Goal: Contribute content

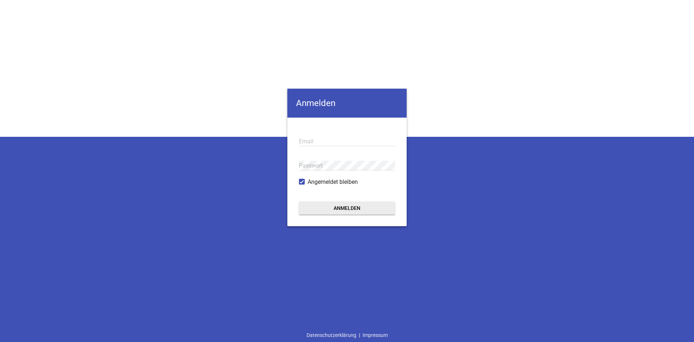
type input "[EMAIL_ADDRESS][DOMAIN_NAME]"
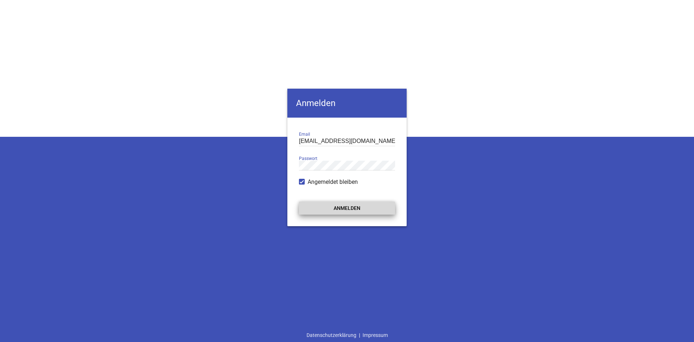
click at [339, 210] on button "Anmelden" at bounding box center [347, 207] width 96 height 13
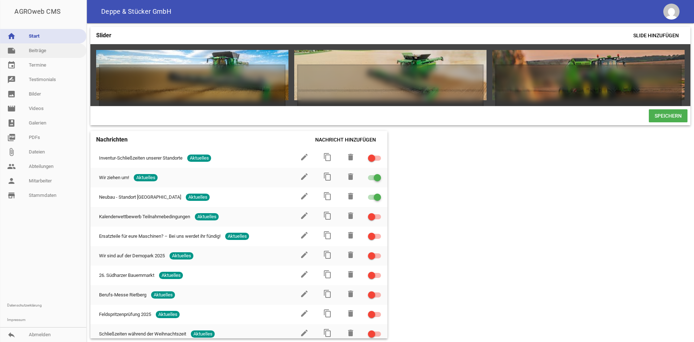
click at [52, 56] on link "note Beiträge" at bounding box center [43, 50] width 86 height 14
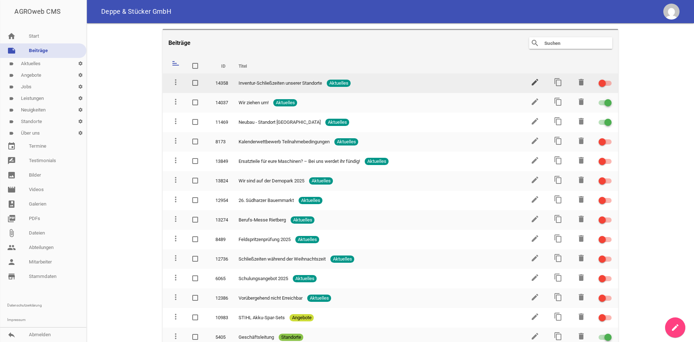
click at [535, 81] on icon "edit" at bounding box center [535, 82] width 9 height 9
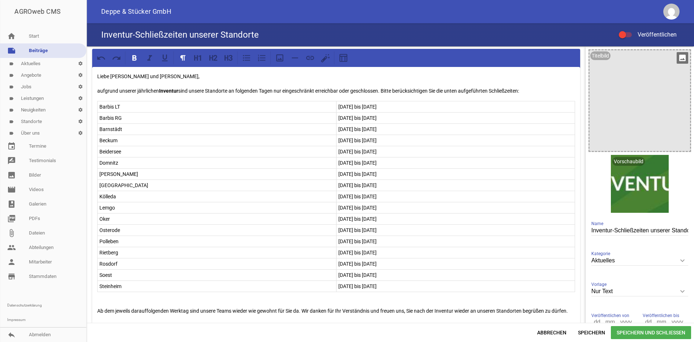
click at [649, 104] on div at bounding box center [640, 100] width 100 height 100
click at [677, 54] on icon "image" at bounding box center [683, 58] width 12 height 12
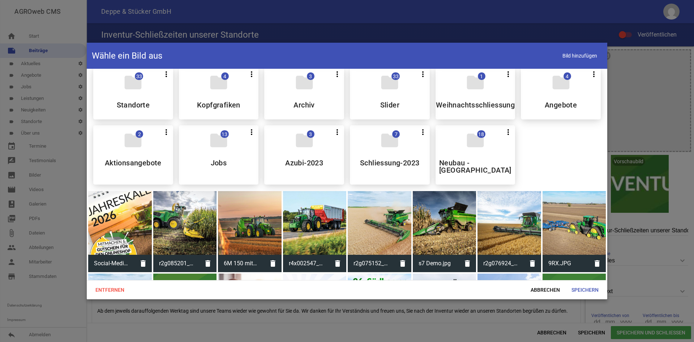
scroll to position [181, 0]
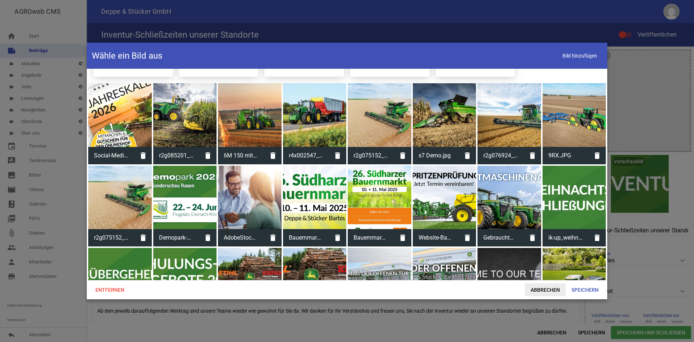
click at [540, 286] on span "Abbrechen" at bounding box center [545, 289] width 41 height 13
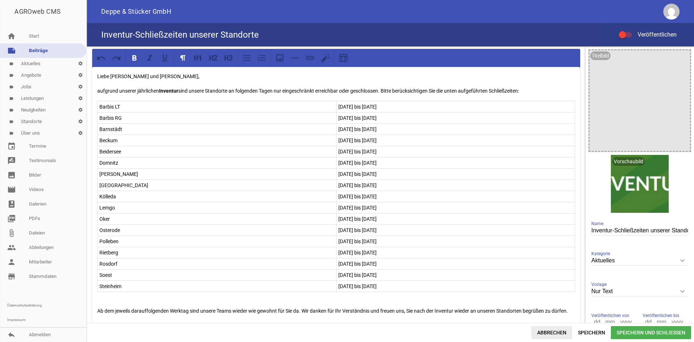
click at [555, 330] on span "Abbrechen" at bounding box center [551, 332] width 41 height 13
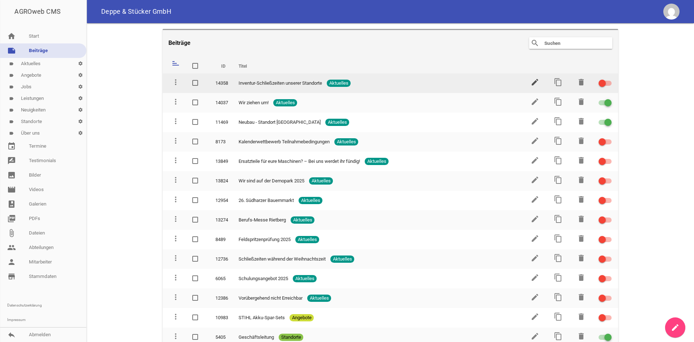
click at [531, 82] on icon "edit" at bounding box center [535, 82] width 9 height 9
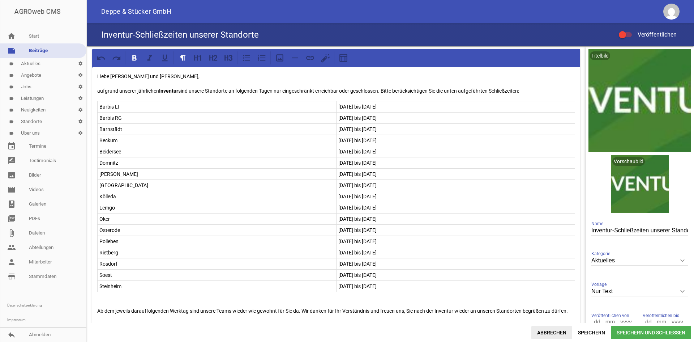
click at [559, 336] on span "Abbrechen" at bounding box center [551, 332] width 41 height 13
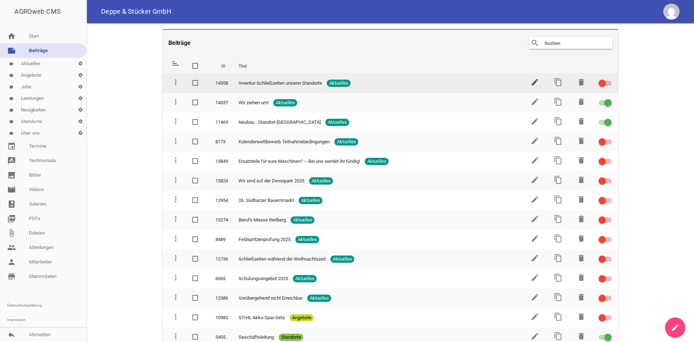
click at [531, 82] on icon "edit" at bounding box center [535, 82] width 9 height 9
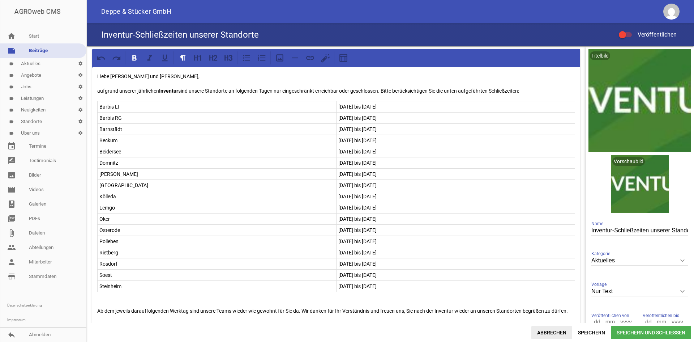
click at [561, 329] on span "Abbrechen" at bounding box center [551, 332] width 41 height 13
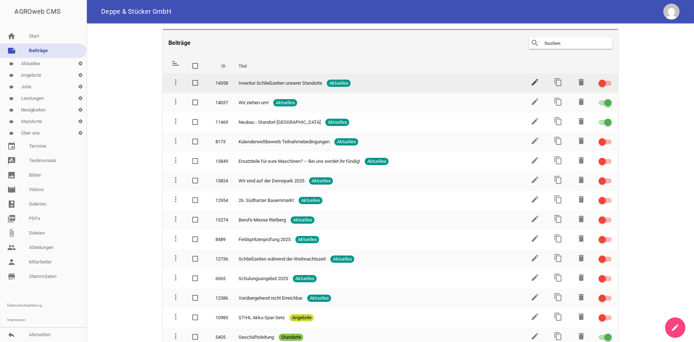
click at [532, 84] on icon "edit" at bounding box center [535, 82] width 9 height 9
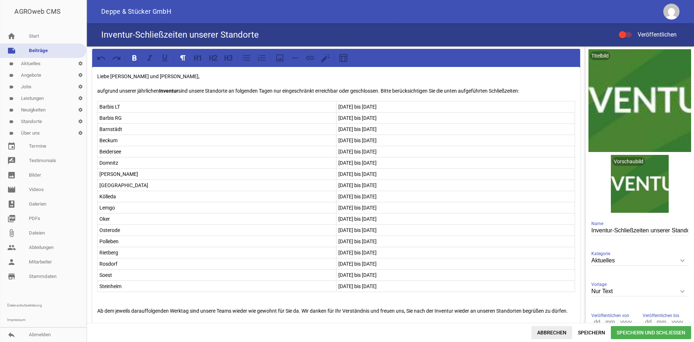
click at [566, 333] on span "Abbrechen" at bounding box center [551, 332] width 41 height 13
